Goal: Information Seeking & Learning: Learn about a topic

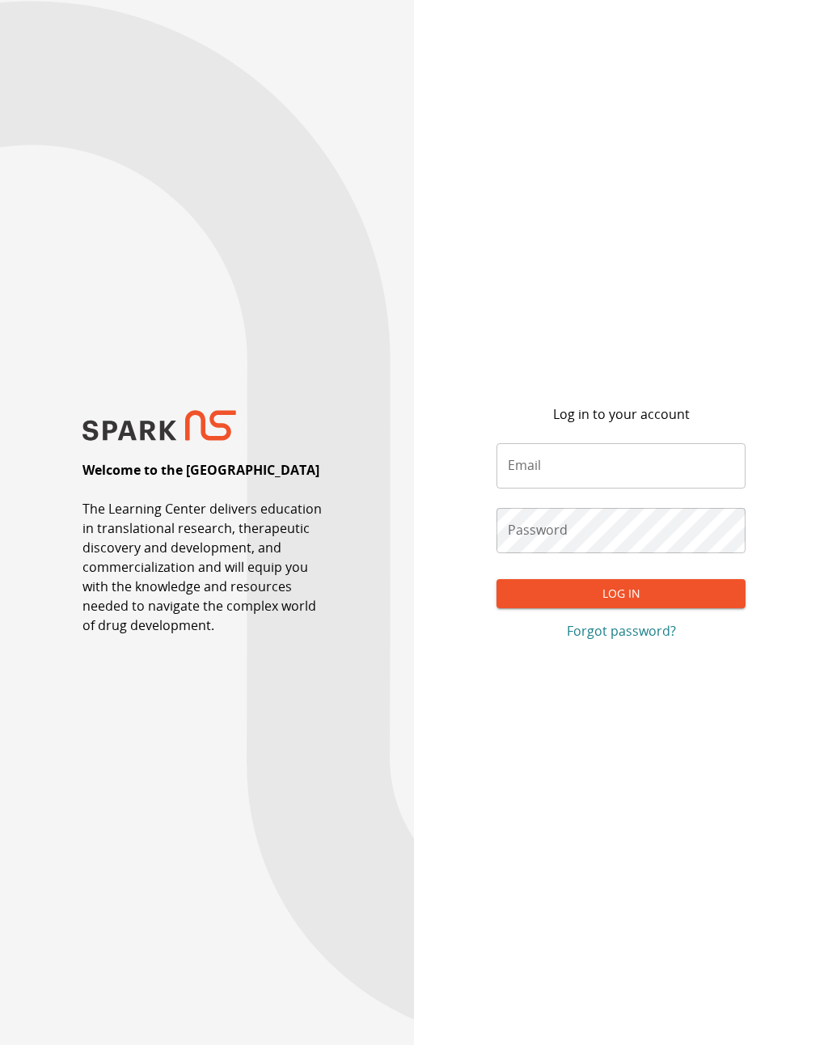
click at [542, 542] on div "Password Password" at bounding box center [621, 530] width 248 height 45
click at [547, 481] on input "Email" at bounding box center [621, 465] width 248 height 45
type input "**********"
click at [602, 609] on button "Log In" at bounding box center [621, 594] width 248 height 30
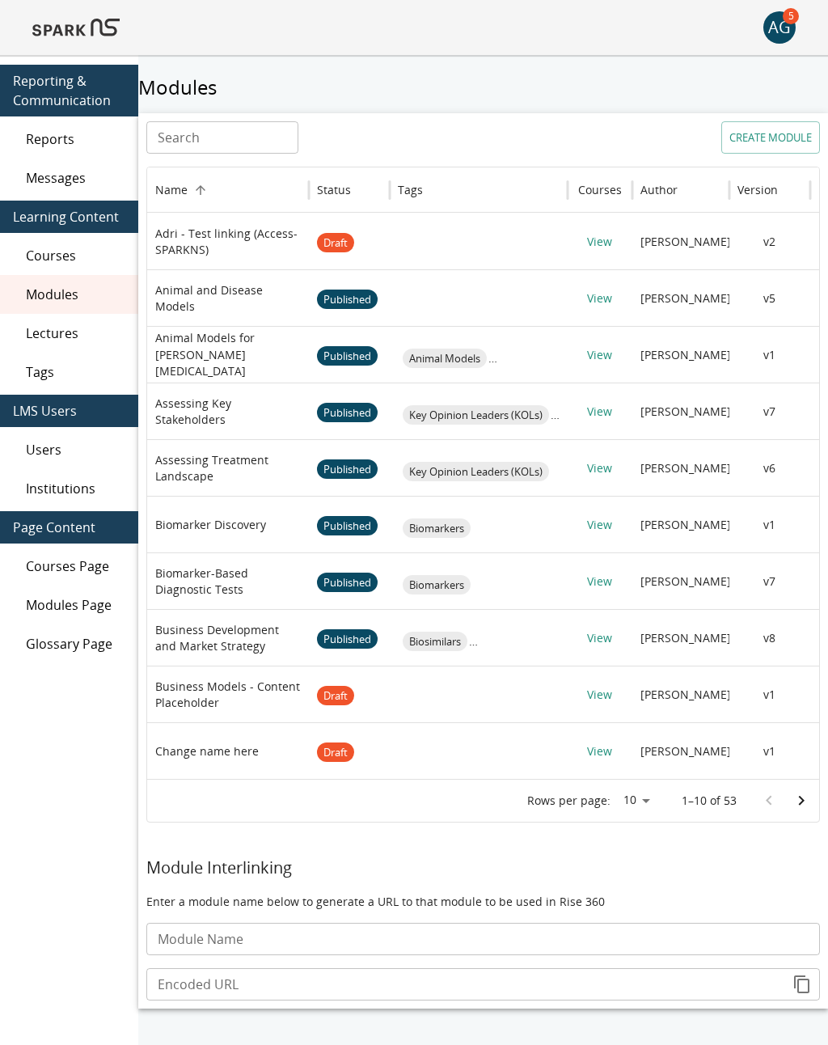
click at [52, 34] on img at bounding box center [75, 27] width 87 height 39
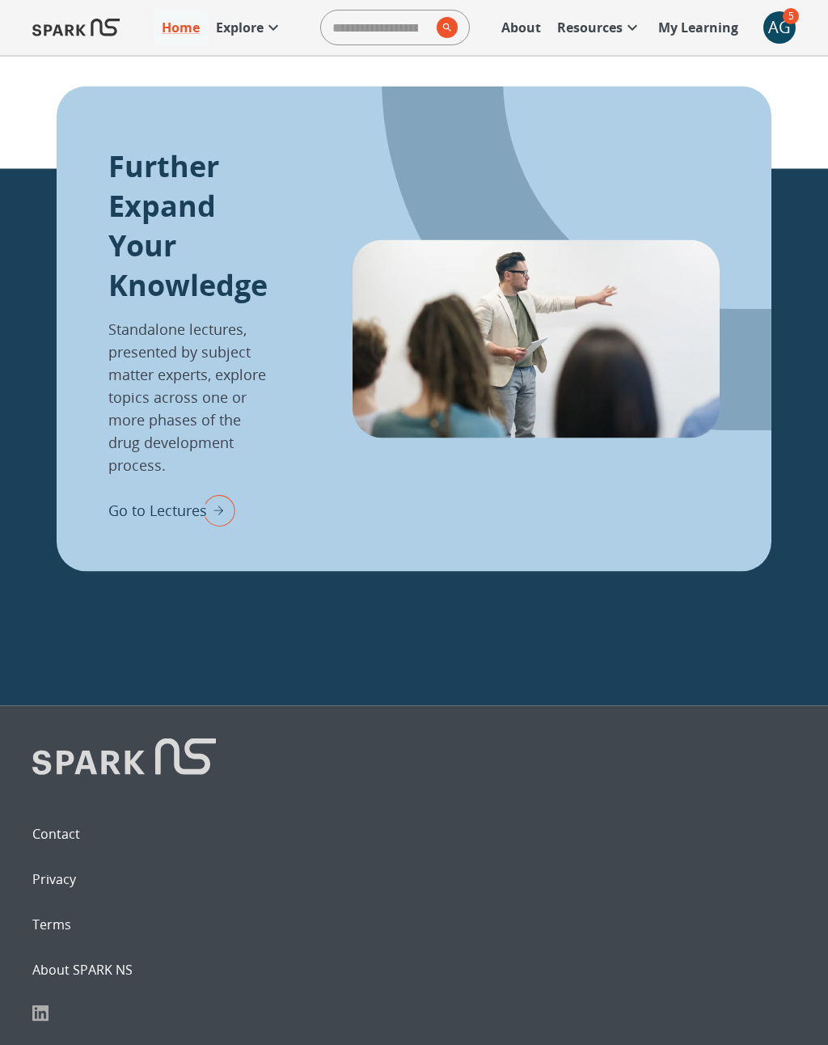
scroll to position [1830, 0]
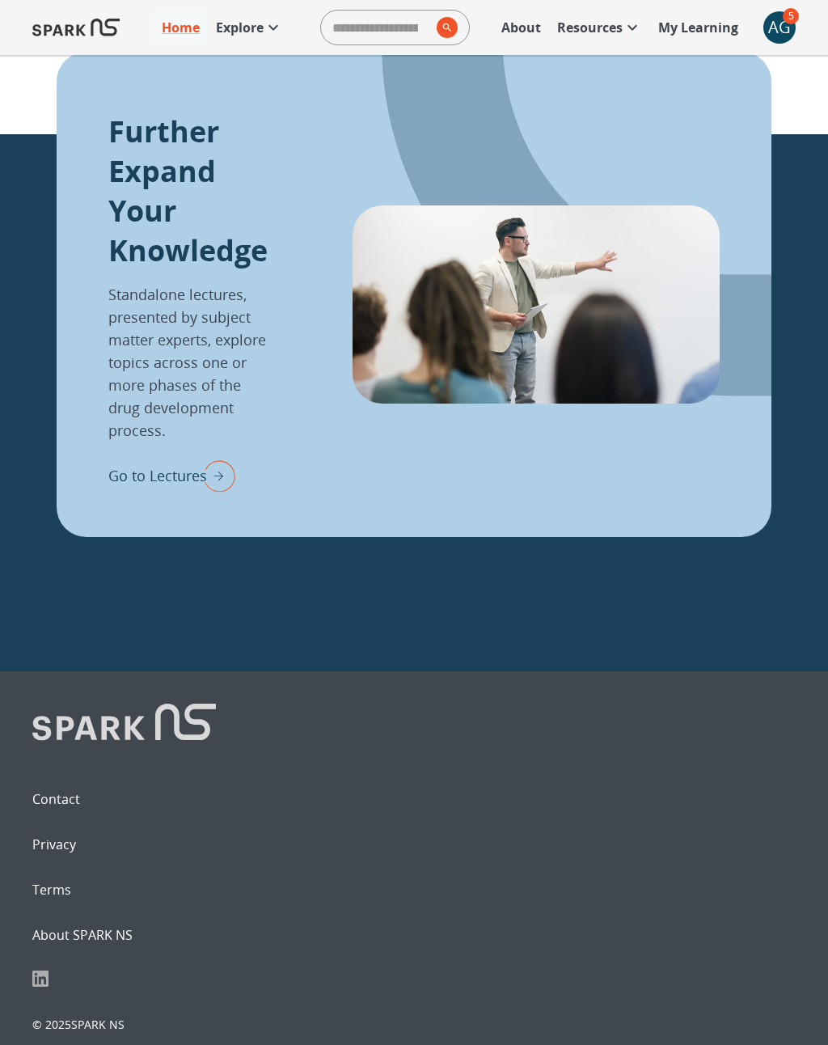
click at [248, 30] on p "Explore" at bounding box center [240, 27] width 48 height 19
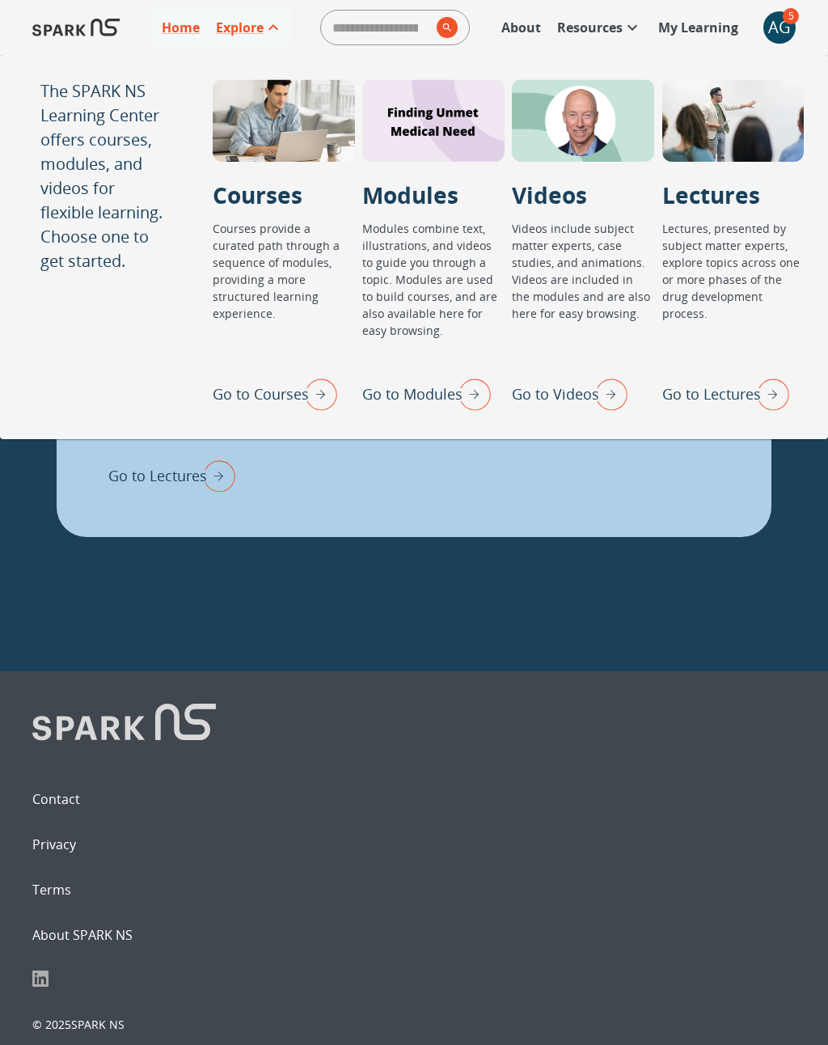
click at [752, 404] on img "Go to Lectures" at bounding box center [769, 394] width 40 height 42
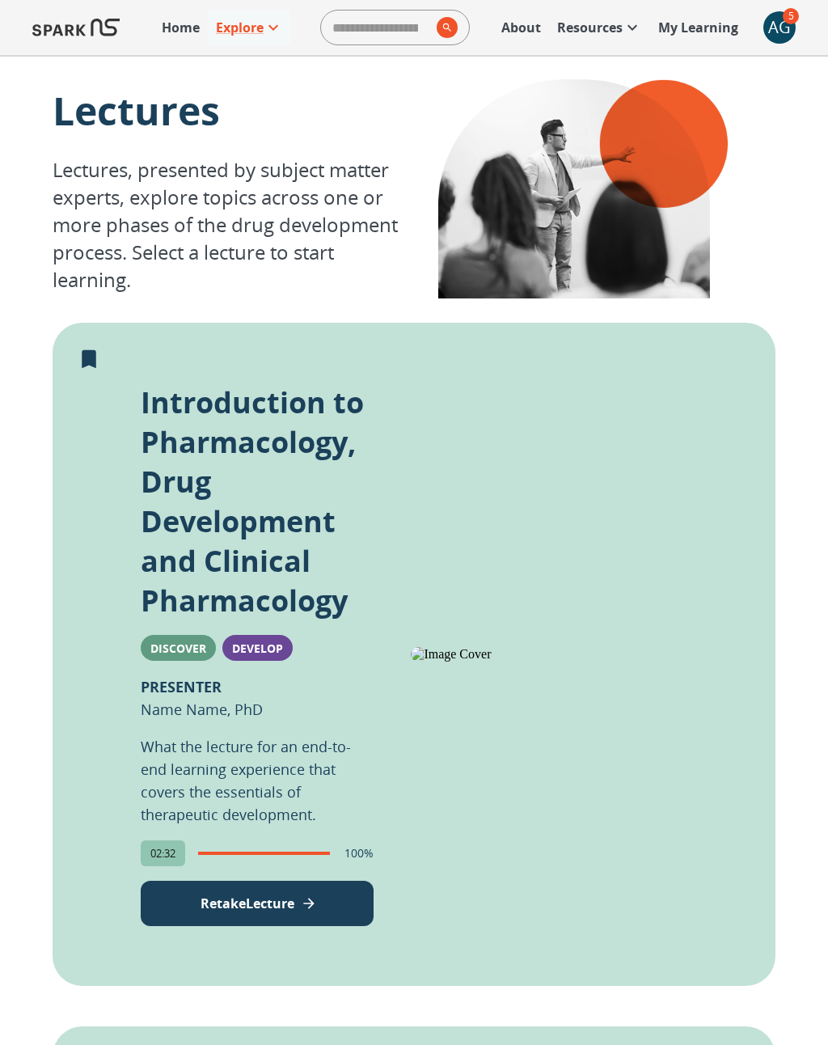
click at [244, 36] on p "Explore" at bounding box center [240, 27] width 48 height 19
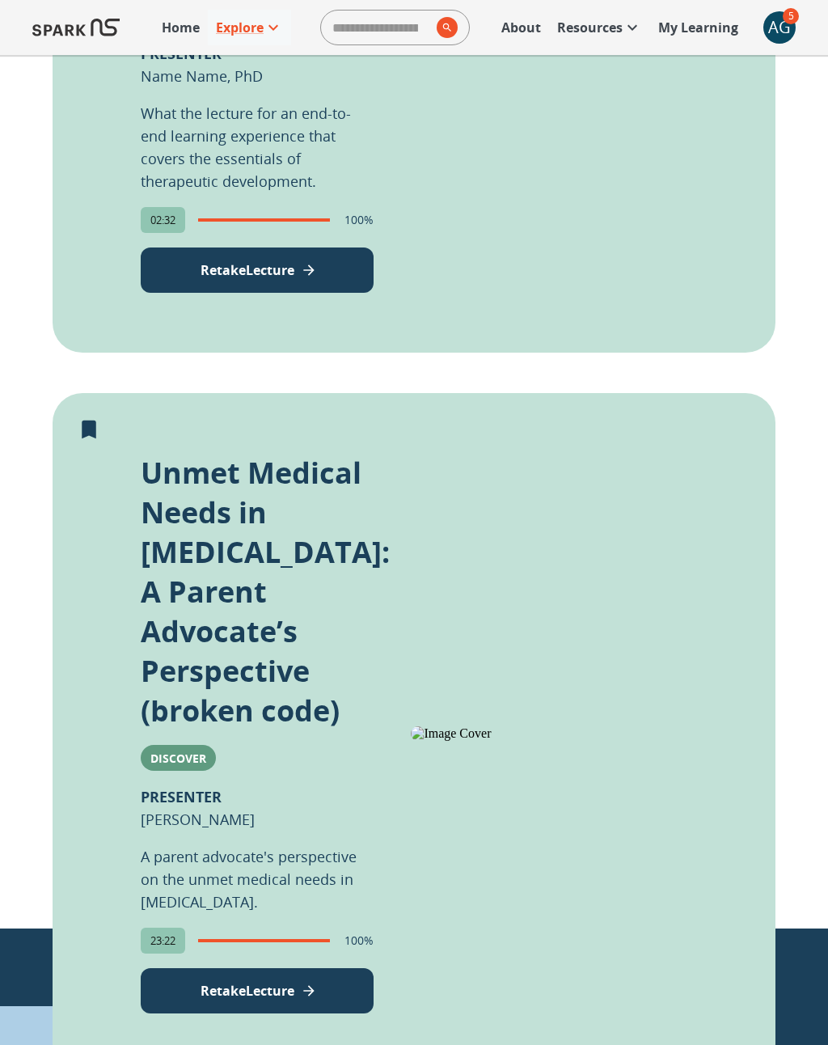
scroll to position [633, 0]
click at [246, 992] on button "Retake Lecture" at bounding box center [257, 991] width 233 height 45
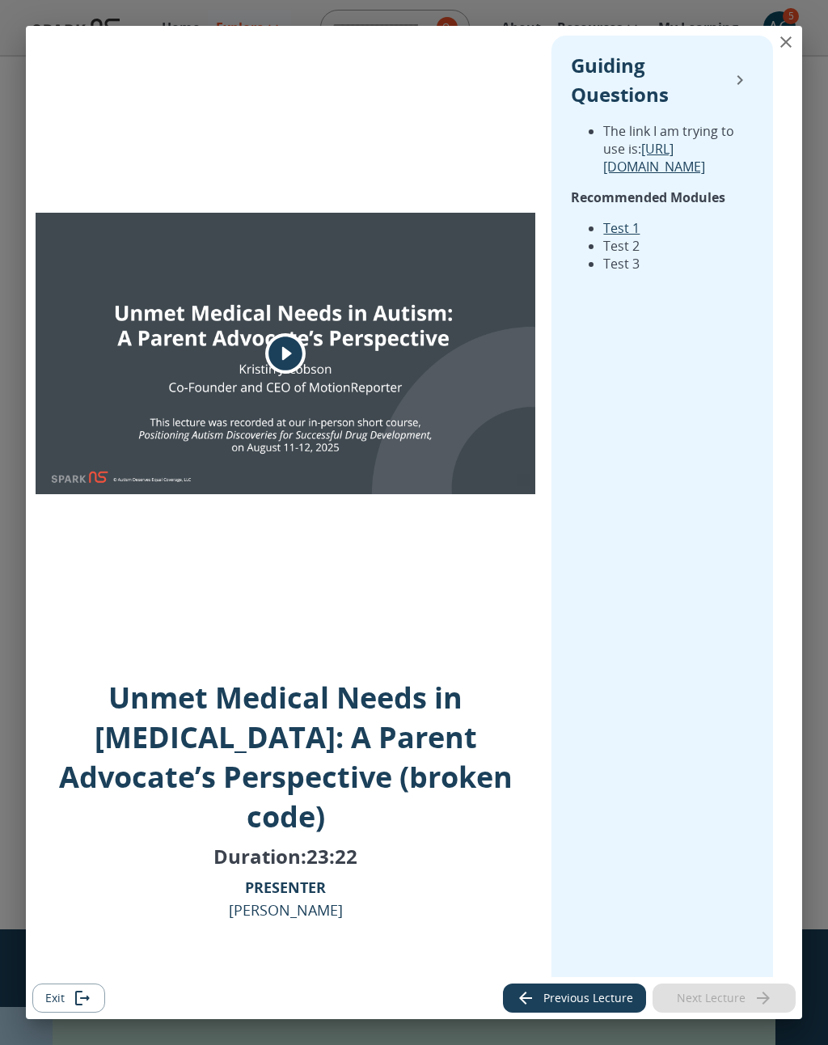
click at [294, 367] on icon "play" at bounding box center [286, 354] width 34 height 34
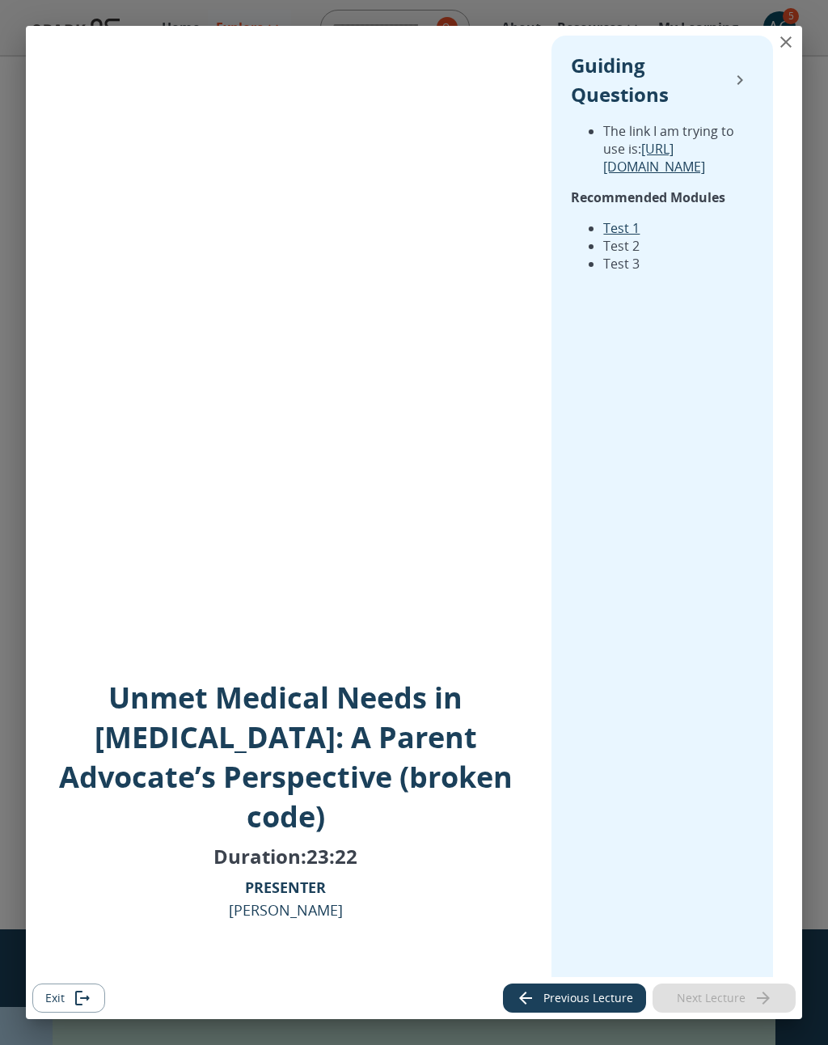
click at [739, 83] on icon "collapse" at bounding box center [741, 80] width 6 height 10
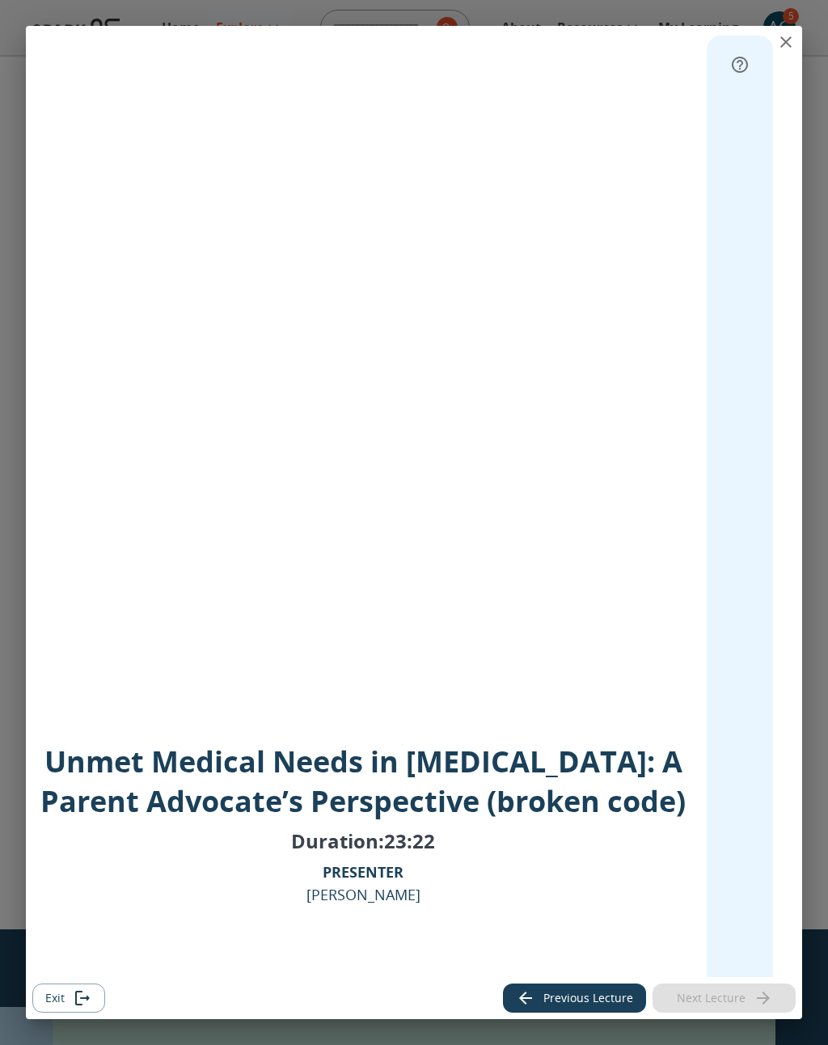
click at [746, 68] on icon "expand" at bounding box center [740, 65] width 16 height 16
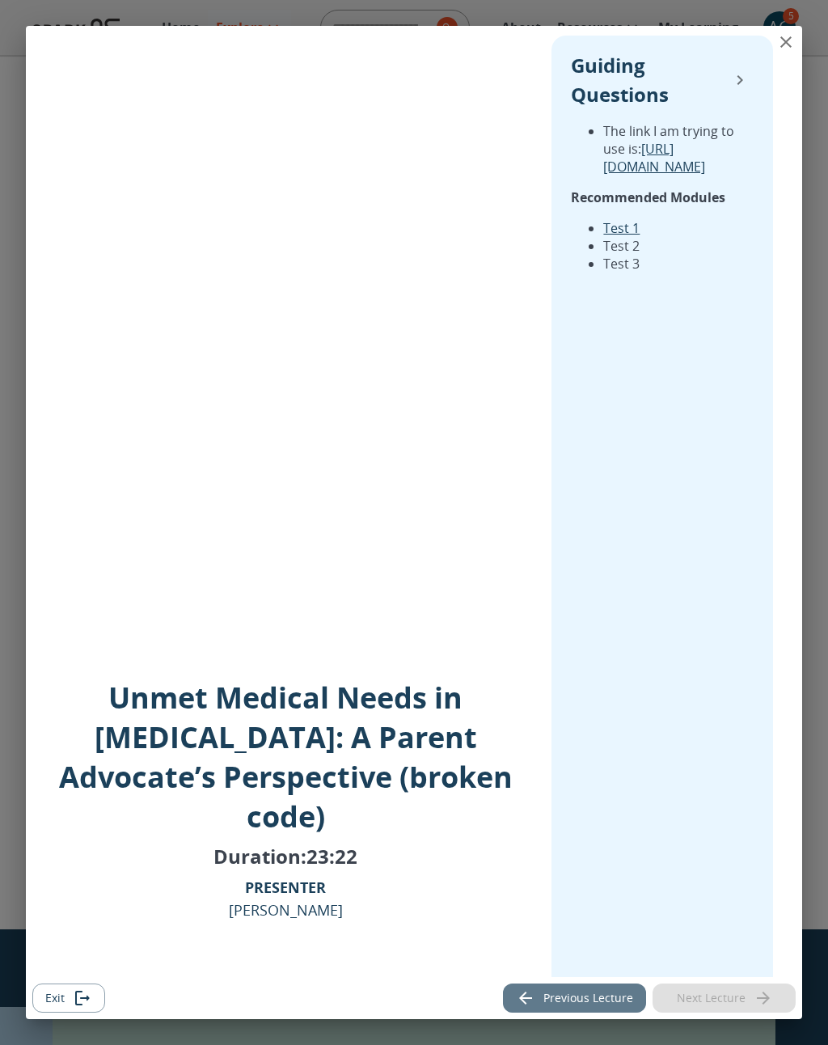
click at [565, 1008] on button "Previous Lecture" at bounding box center [574, 999] width 143 height 30
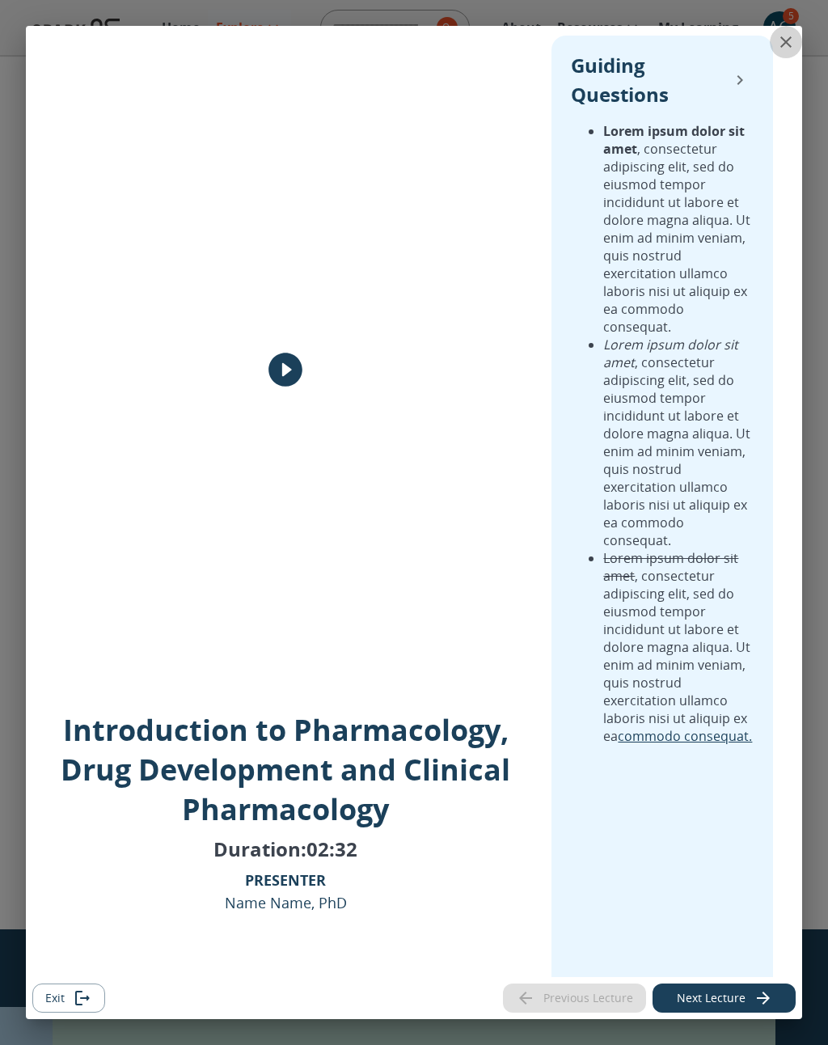
click at [788, 45] on icon "close" at bounding box center [786, 41] width 19 height 19
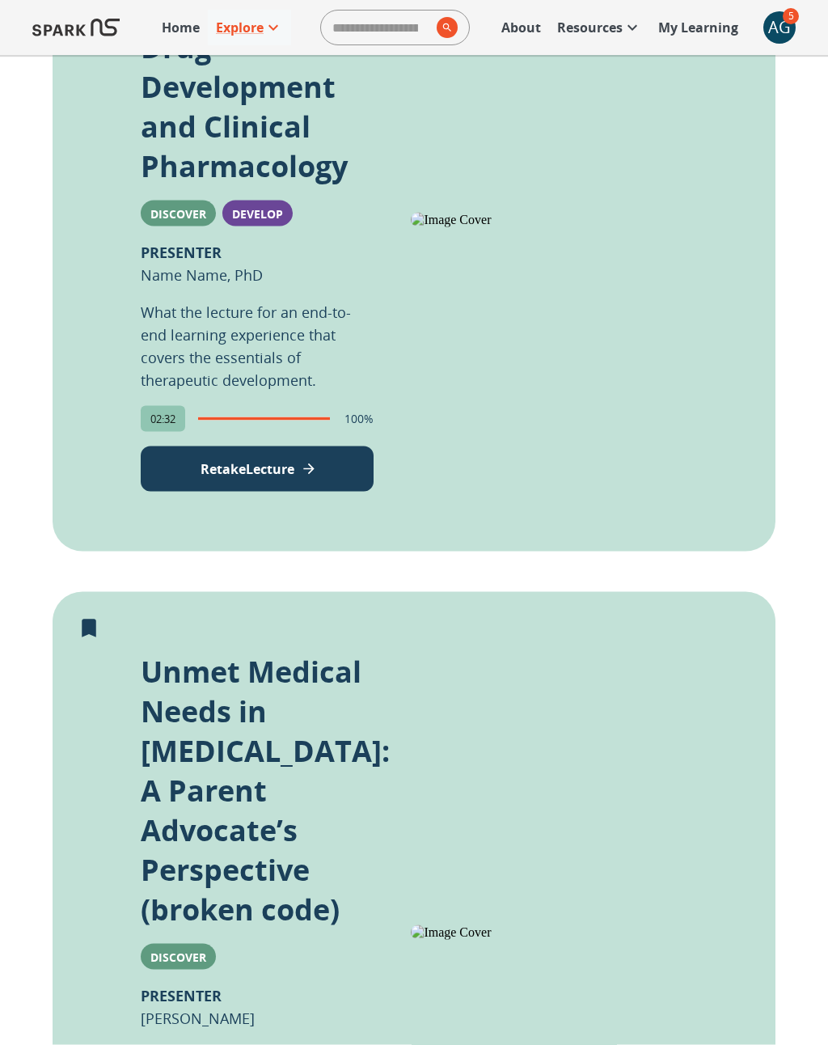
scroll to position [0, 0]
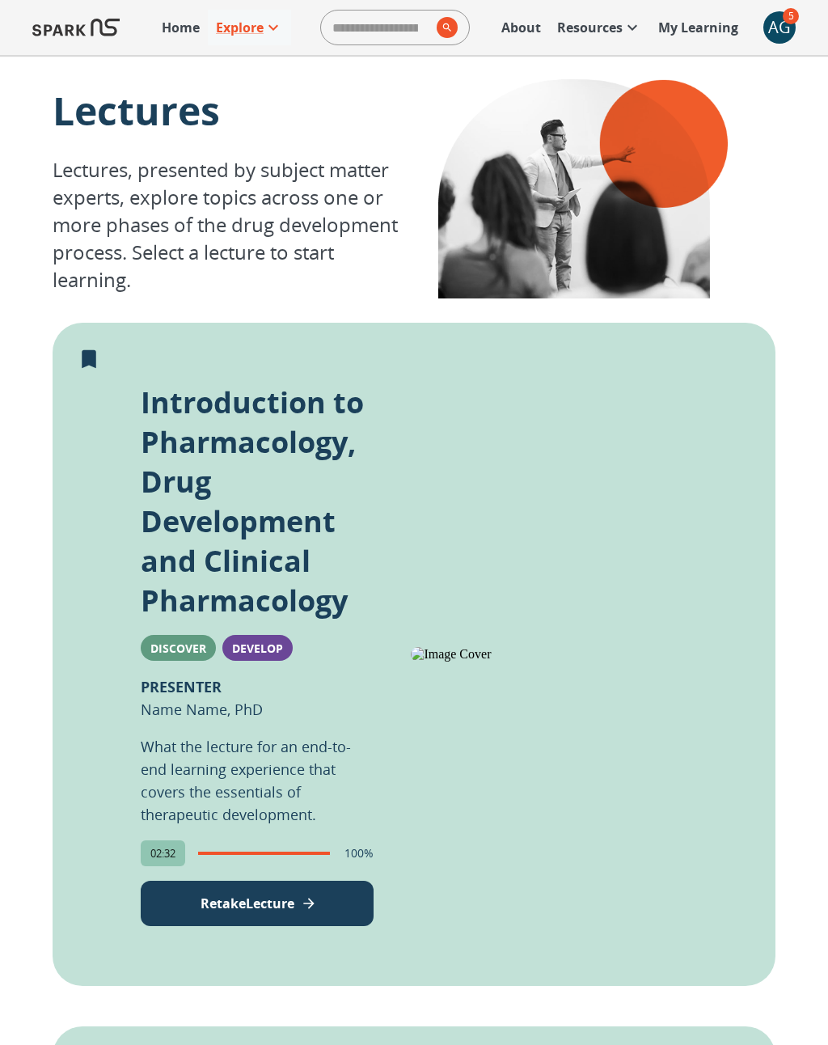
click at [785, 23] on div "AG" at bounding box center [780, 27] width 32 height 32
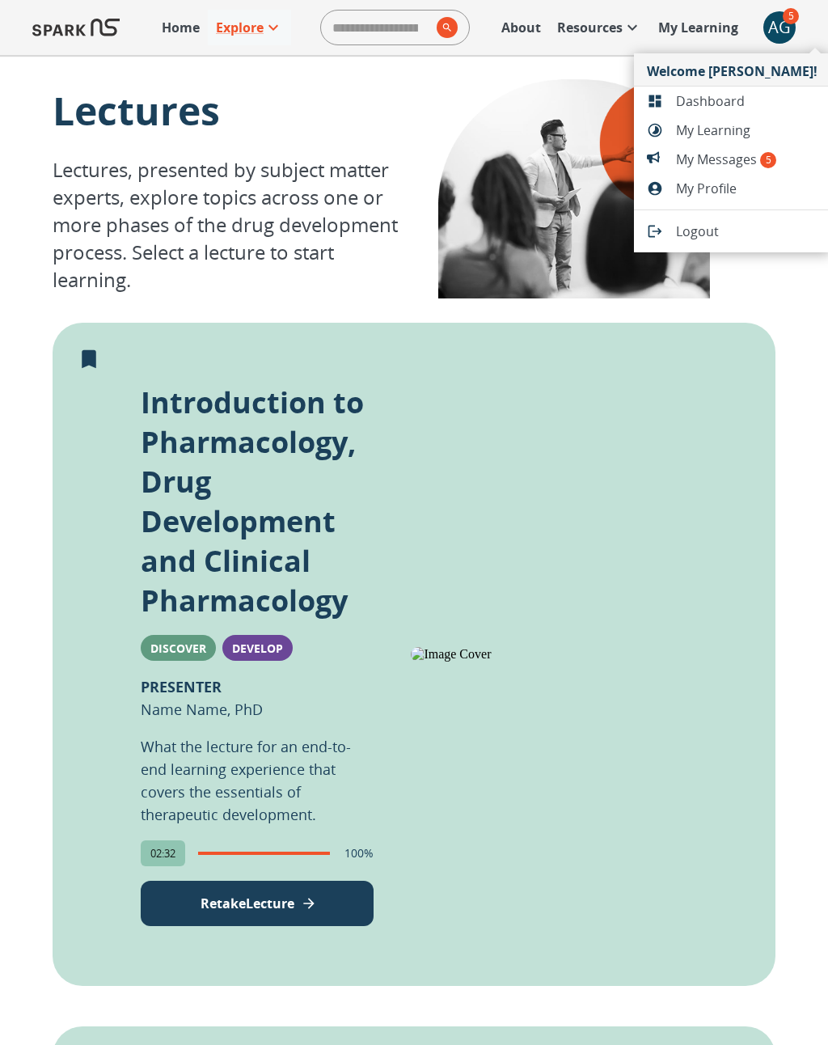
click at [524, 29] on div at bounding box center [414, 522] width 828 height 1045
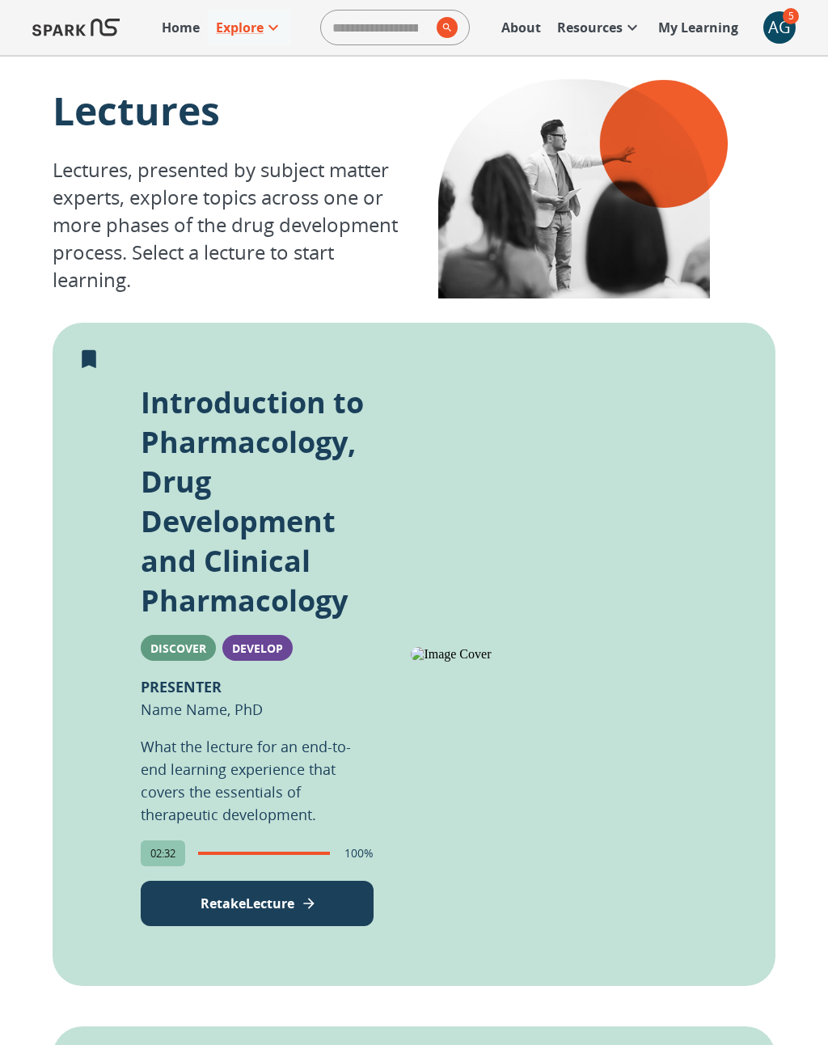
click at [514, 29] on p "About" at bounding box center [522, 27] width 40 height 19
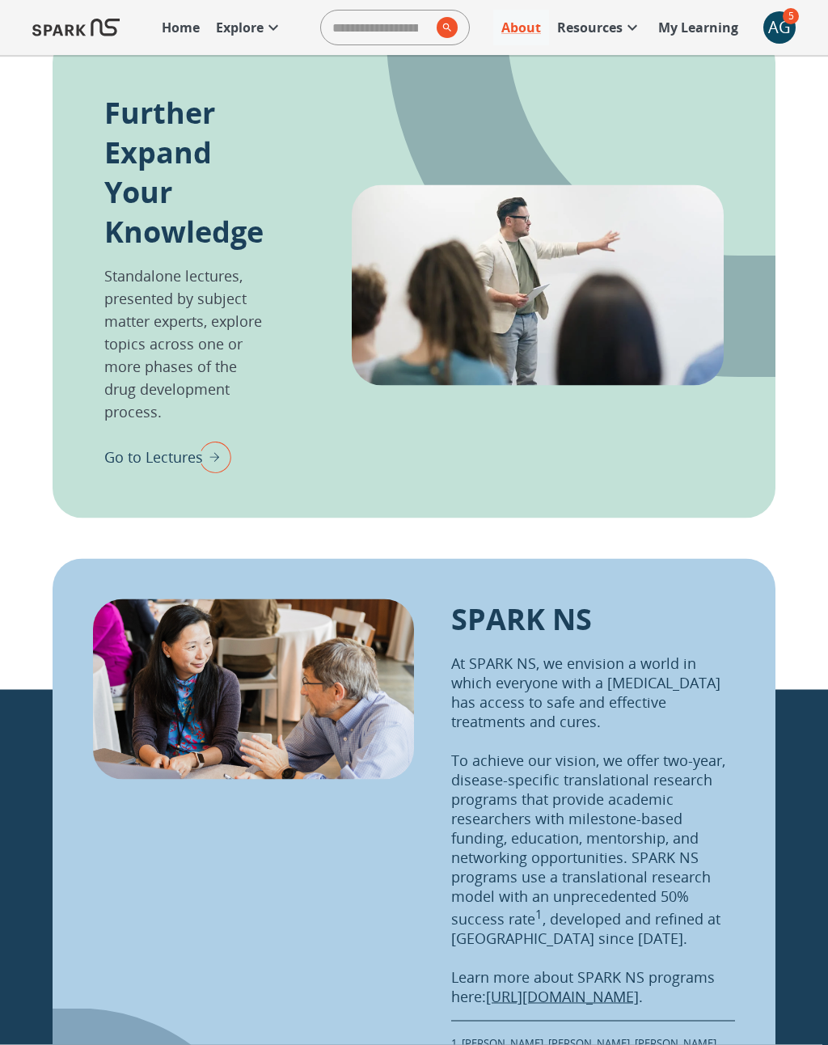
scroll to position [1532, 0]
click at [788, 23] on span "5" at bounding box center [791, 16] width 16 height 16
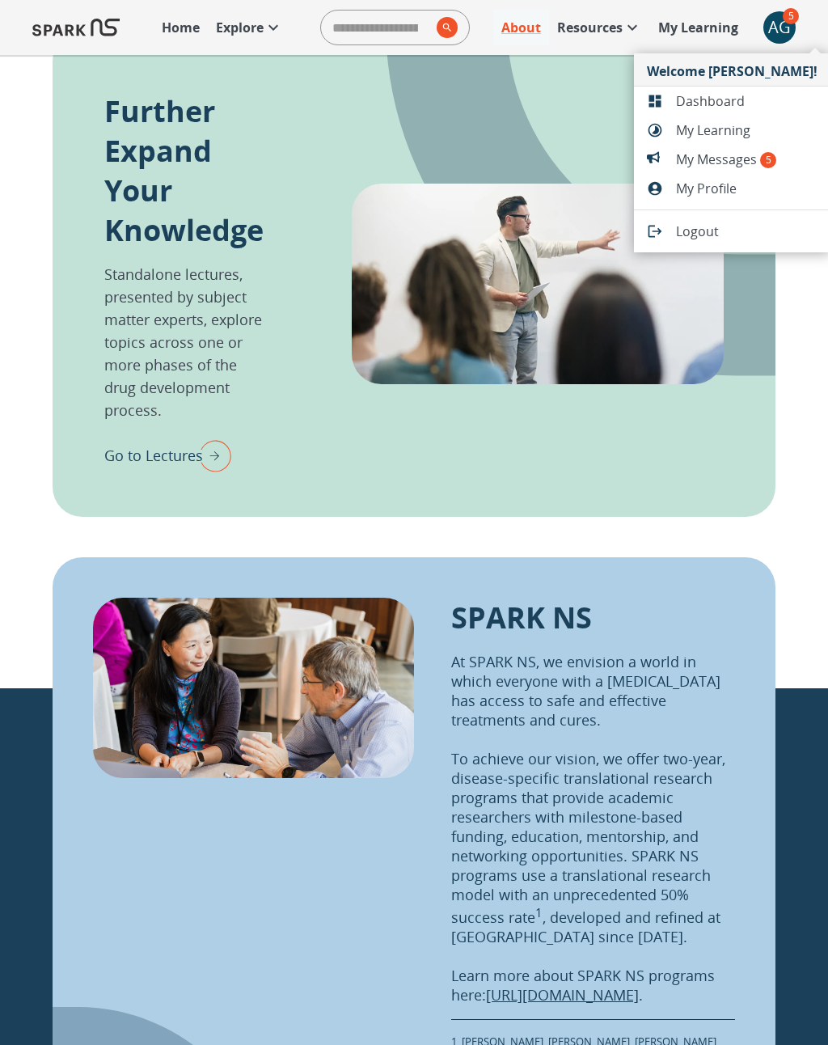
click at [722, 127] on span "My Learning" at bounding box center [747, 130] width 142 height 19
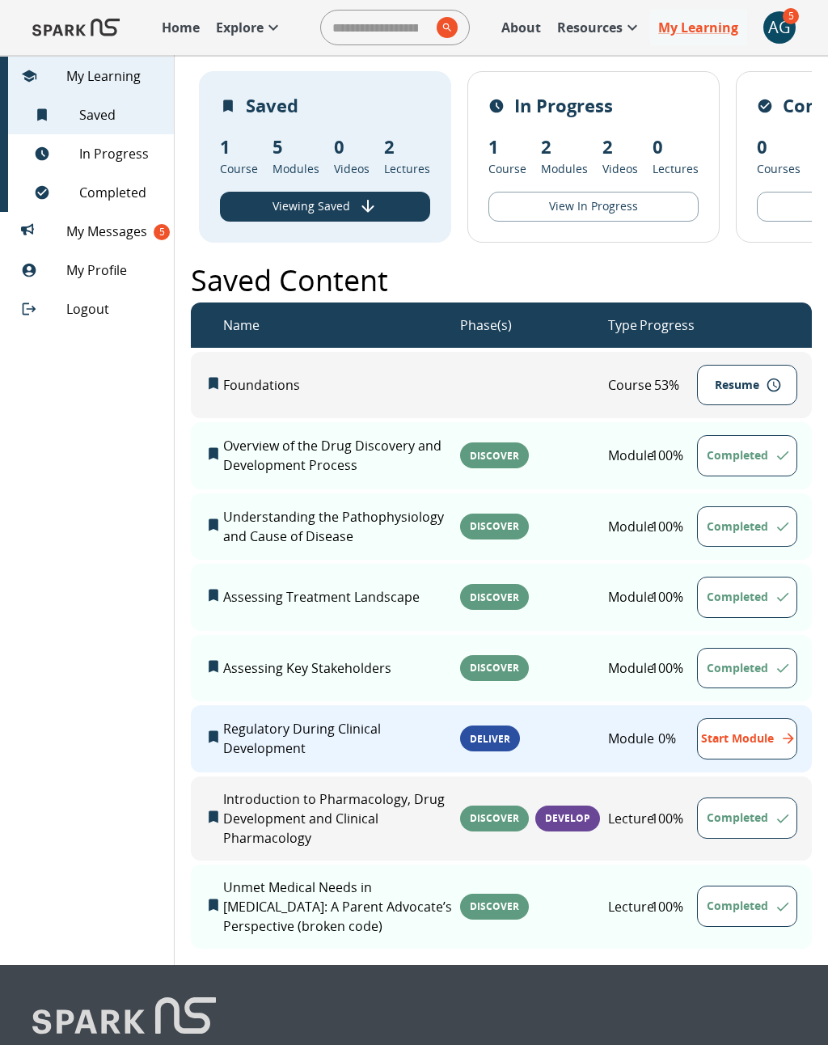
click at [395, 150] on p "2" at bounding box center [407, 146] width 46 height 27
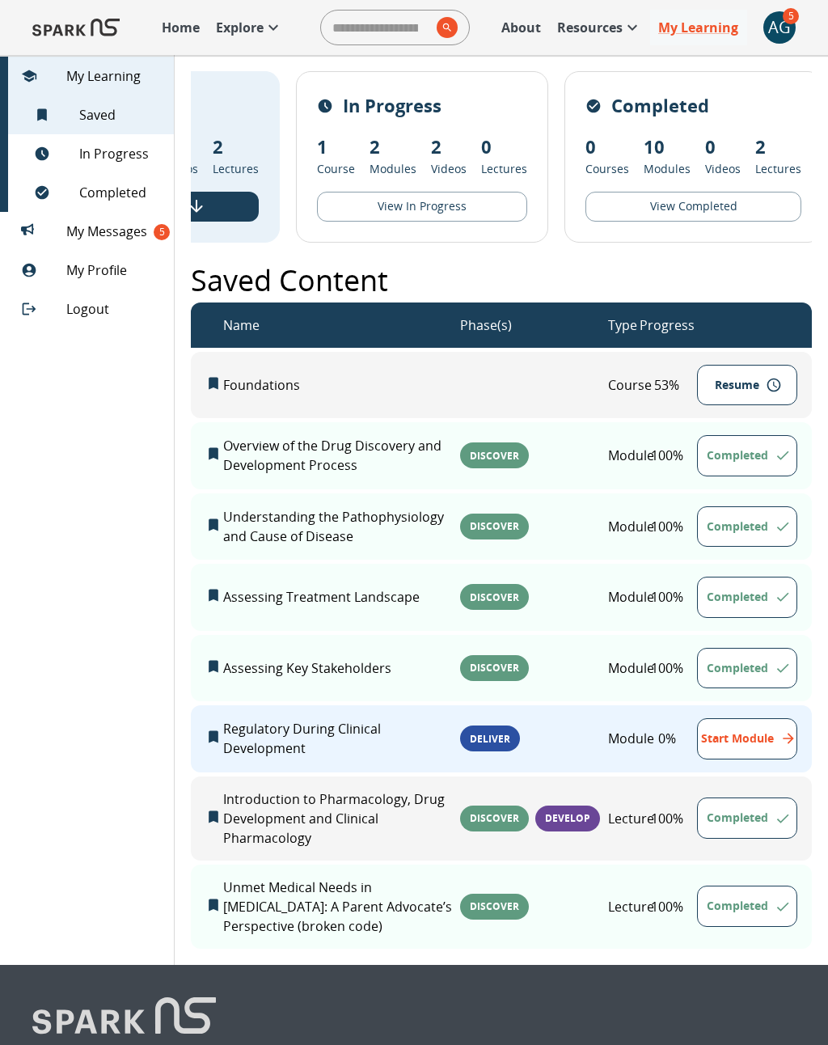
scroll to position [0, 171]
click at [408, 107] on p "In Progress" at bounding box center [393, 105] width 99 height 27
